Goal: Transaction & Acquisition: Purchase product/service

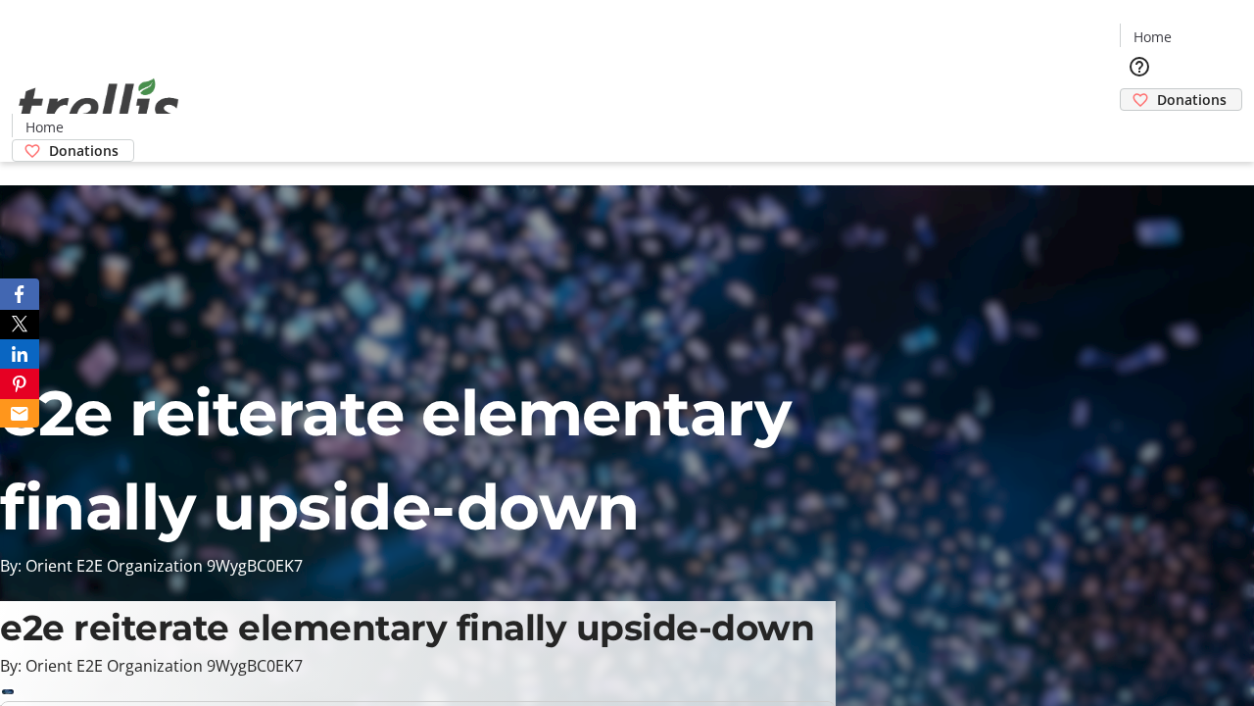
click at [1157, 89] on span "Donations" at bounding box center [1192, 99] width 70 height 21
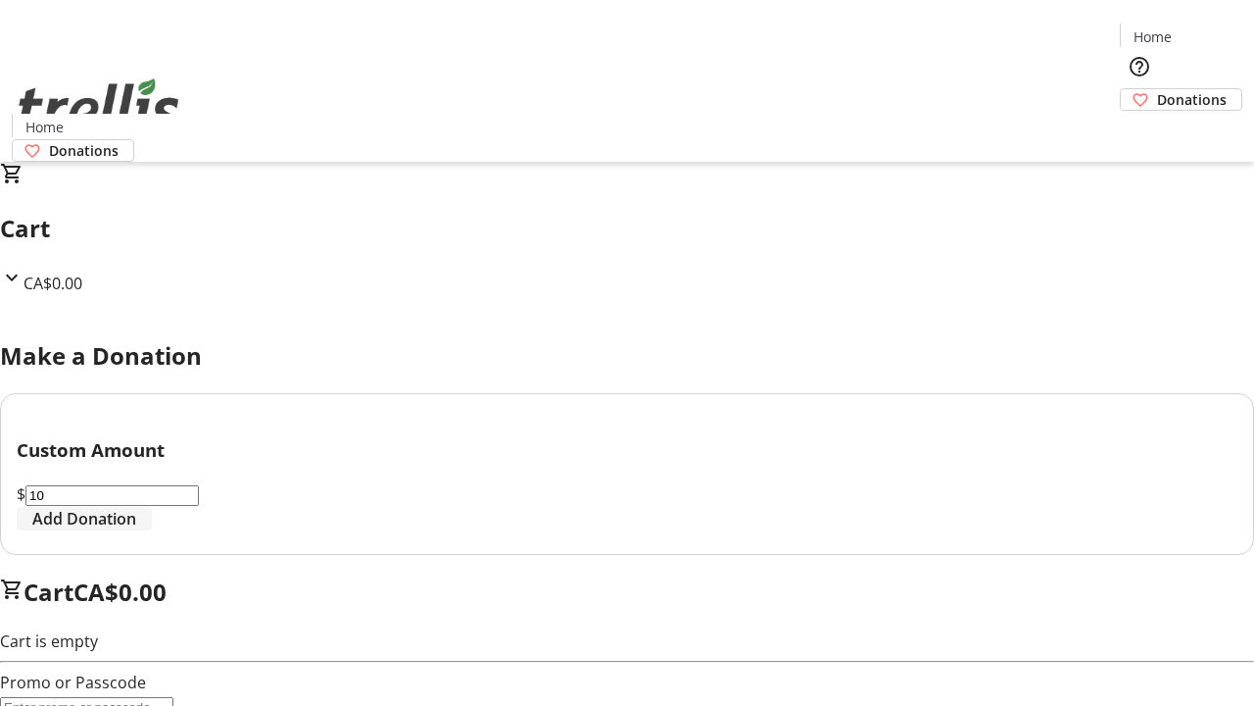
click at [136, 530] on span "Add Donation" at bounding box center [84, 519] width 104 height 24
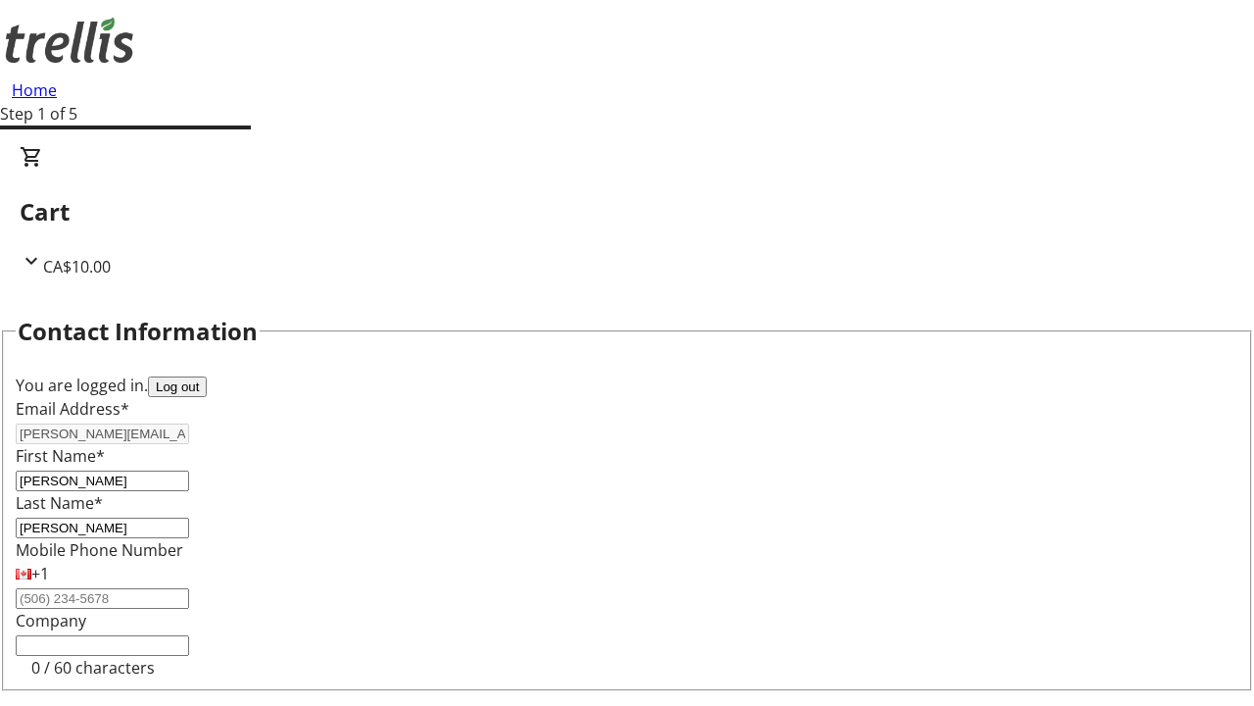
select select "BC"
select select "CA"
type input "V1Y 0C2"
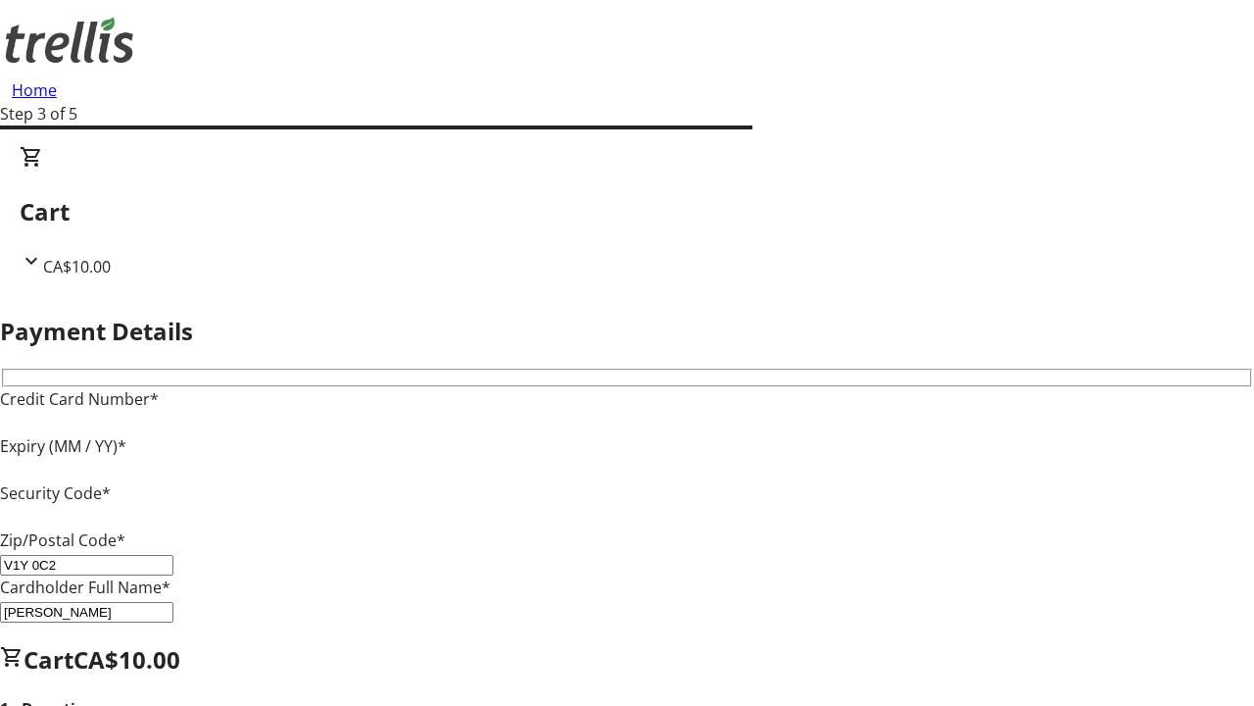
type input "V1Y 0C2"
